Goal: Check status: Check status

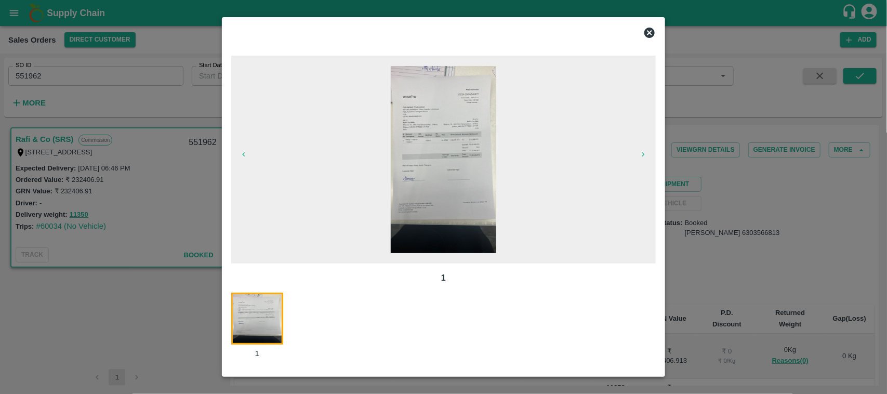
click at [650, 34] on icon at bounding box center [650, 33] width 10 height 10
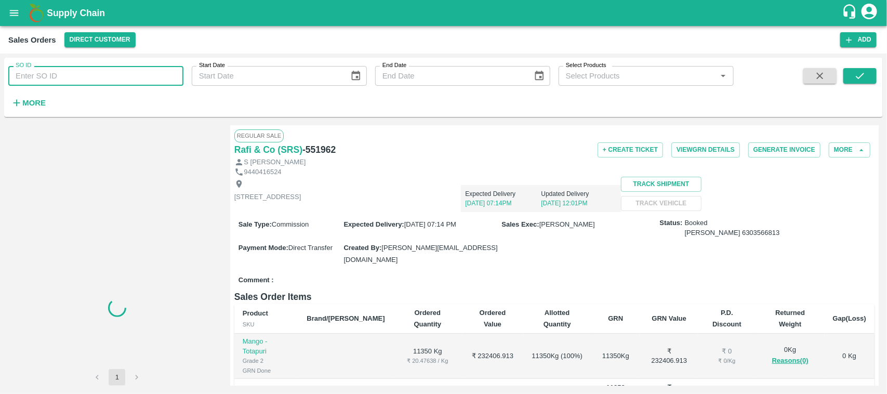
click at [62, 78] on input "SO ID" at bounding box center [95, 76] width 175 height 20
paste input "This is the complete data of advance and bill amounts. Please filter the record…"
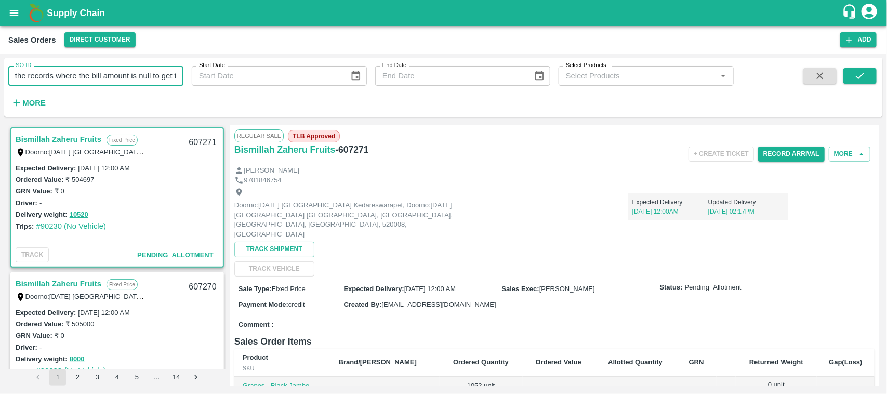
scroll to position [0, 31]
drag, startPoint x: 178, startPoint y: 79, endPoint x: 0, endPoint y: 107, distance: 180.6
click at [0, 107] on div "SO ID This is the complete data of advance and bill amounts. Please filter the …" at bounding box center [443, 224] width 887 height 341
type input "This is the complete data of advance and bill amounts. Please filter the record…"
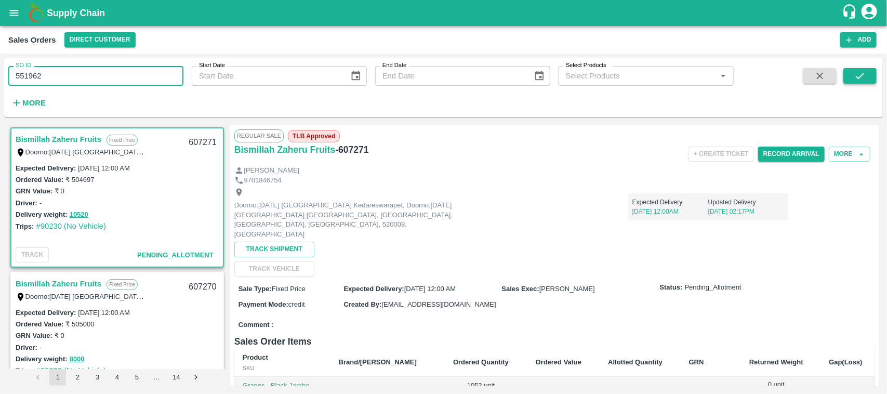
type input "551962"
click at [847, 81] on button "submit" at bounding box center [860, 76] width 33 height 16
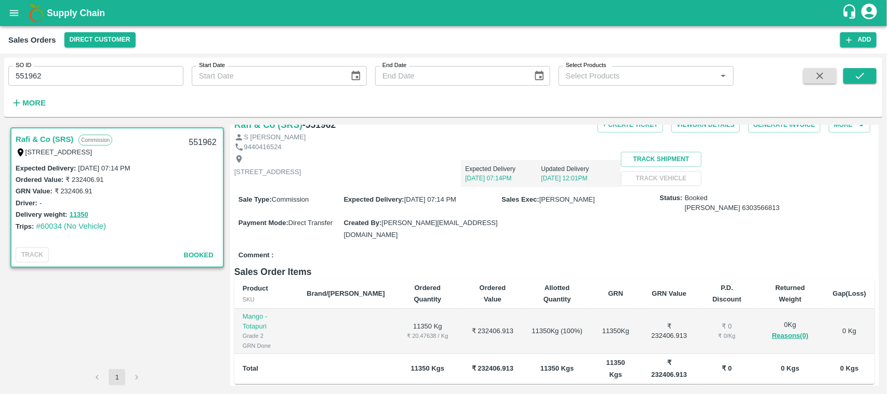
scroll to position [146, 0]
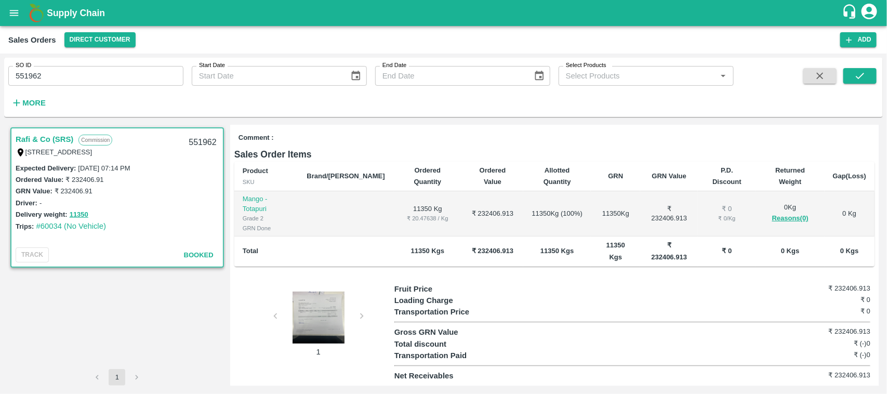
click at [297, 321] on div at bounding box center [319, 318] width 78 height 52
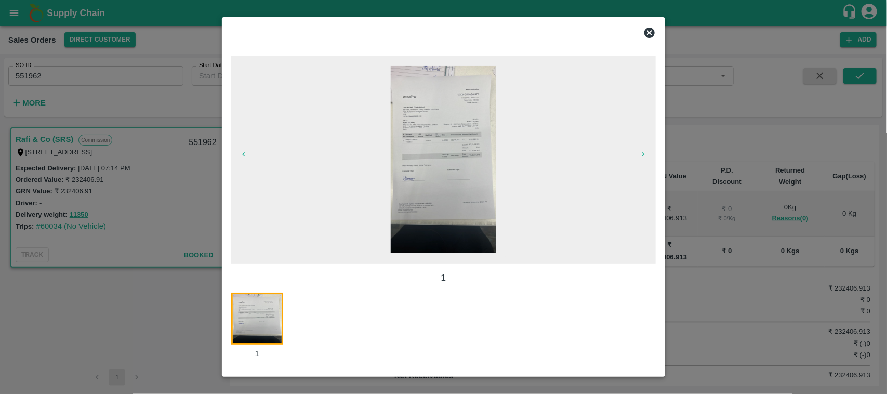
click at [655, 27] on icon at bounding box center [650, 33] width 12 height 12
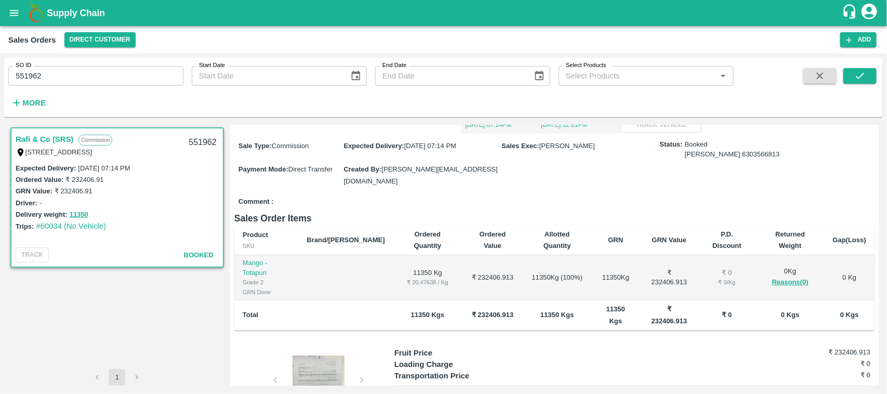
scroll to position [78, 0]
